Goal: Find specific page/section: Find specific page/section

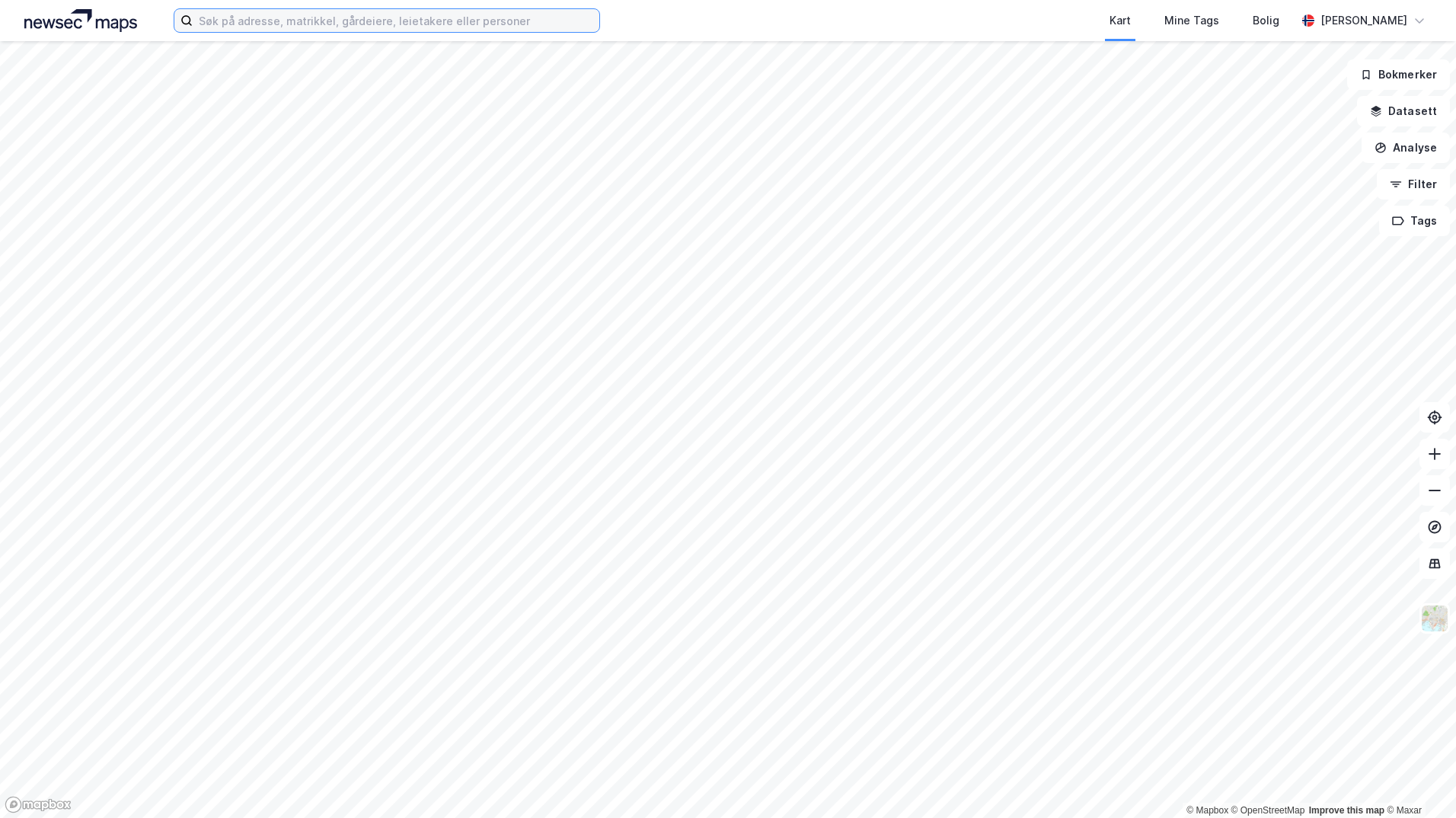
click at [337, 21] on input at bounding box center [396, 20] width 407 height 23
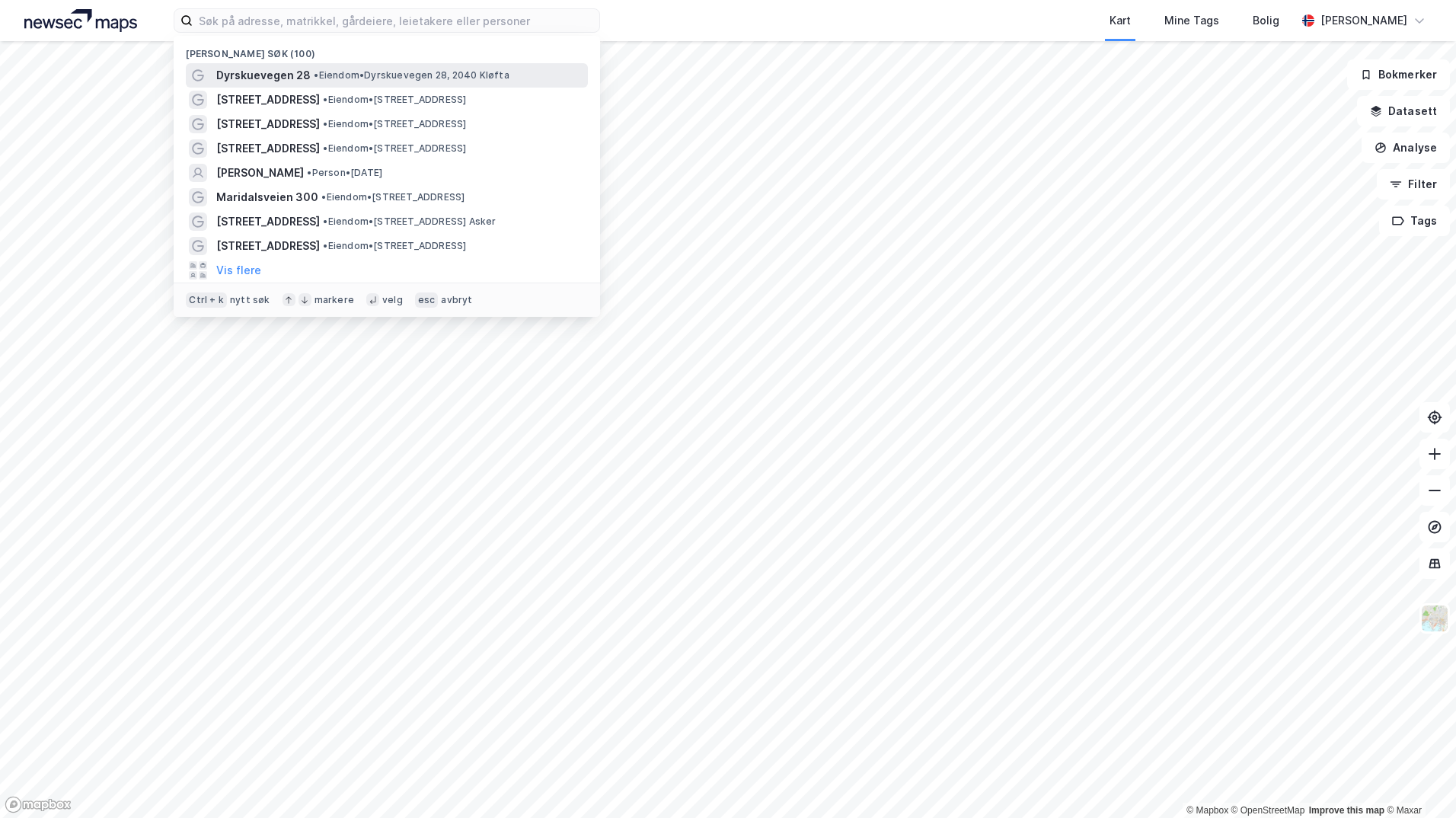
click at [351, 64] on div "Dyrskuevegen 28 • Eiendom • Dyrskuevegen 28, 2040 [GEOGRAPHIC_DATA]" at bounding box center [386, 75] width 402 height 24
